Goal: Go to known website: Access a specific website the user already knows

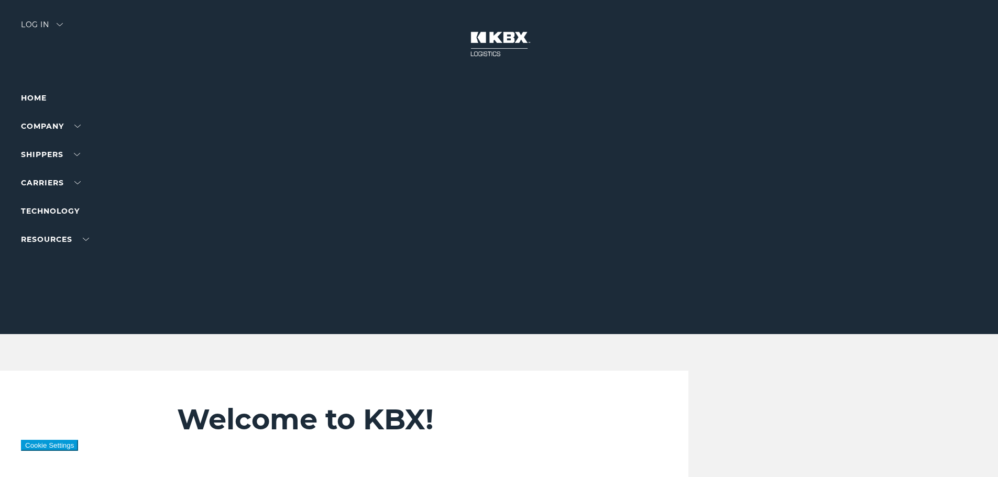
click at [45, 24] on div "Log in" at bounding box center [42, 28] width 42 height 15
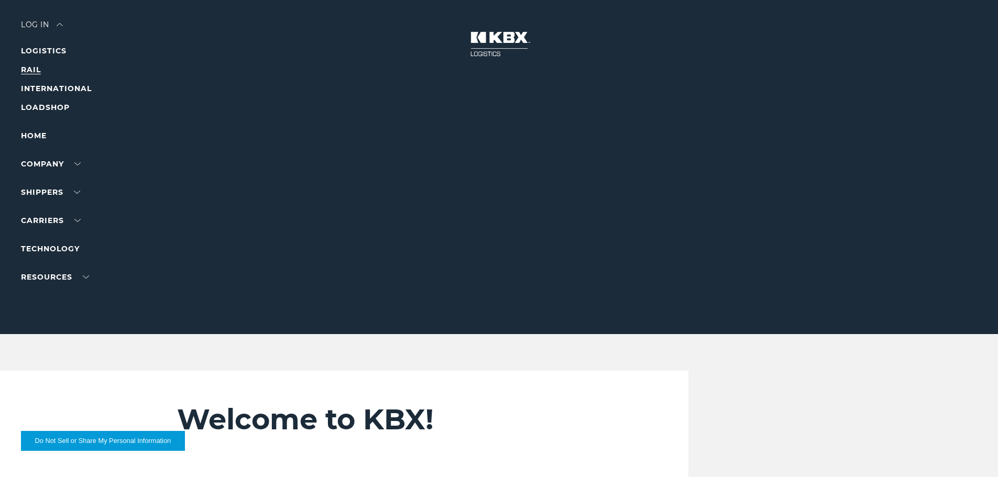
click at [33, 68] on link "RAIL" at bounding box center [31, 69] width 20 height 9
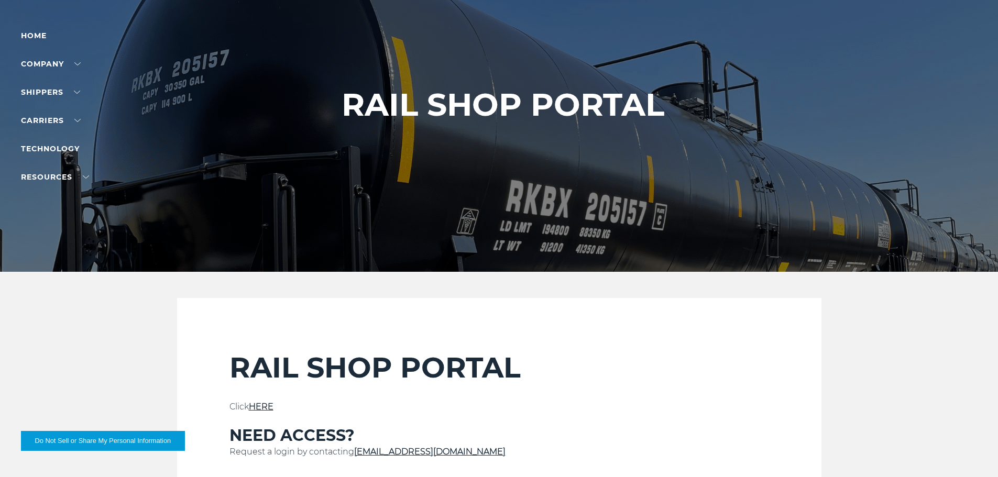
scroll to position [157, 0]
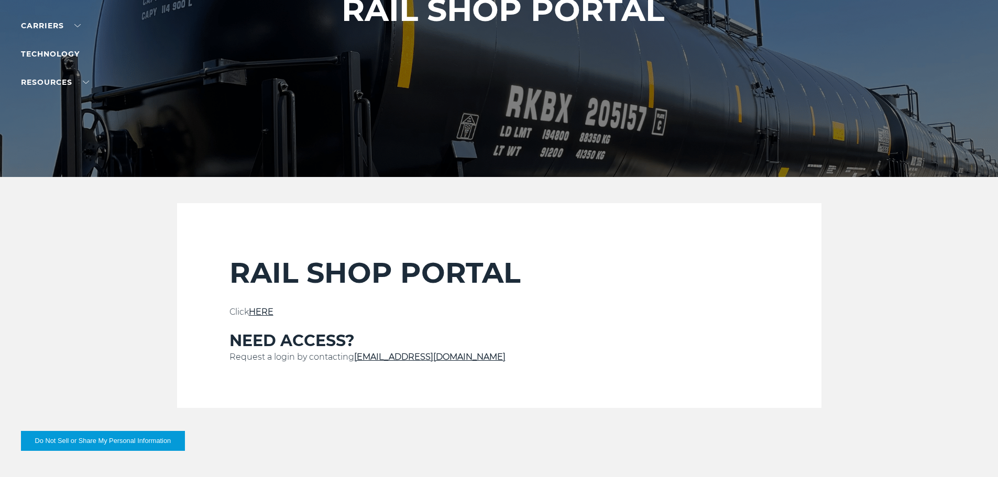
click at [268, 311] on link "HERE" at bounding box center [261, 312] width 25 height 10
